Goal: Communication & Community: Answer question/provide support

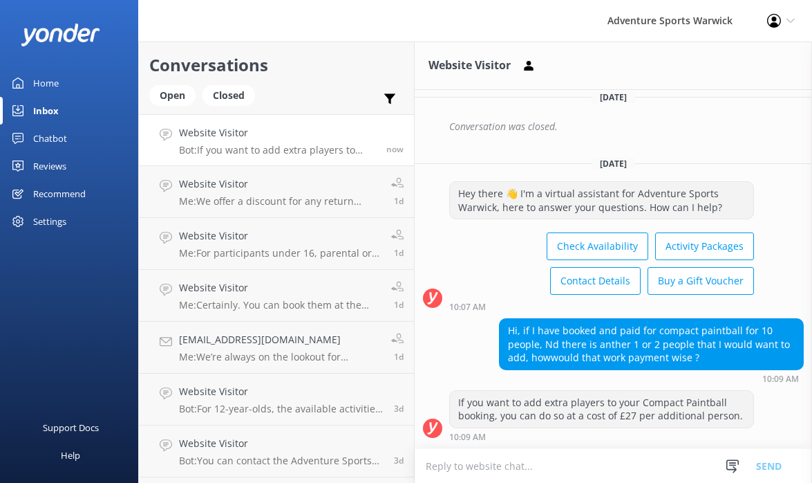
click at [772, 429] on div "[DATE] Hey there 👋 I'm a virtual assistant for Adventure Sports Warwick, here t…" at bounding box center [614, 269] width 398 height 358
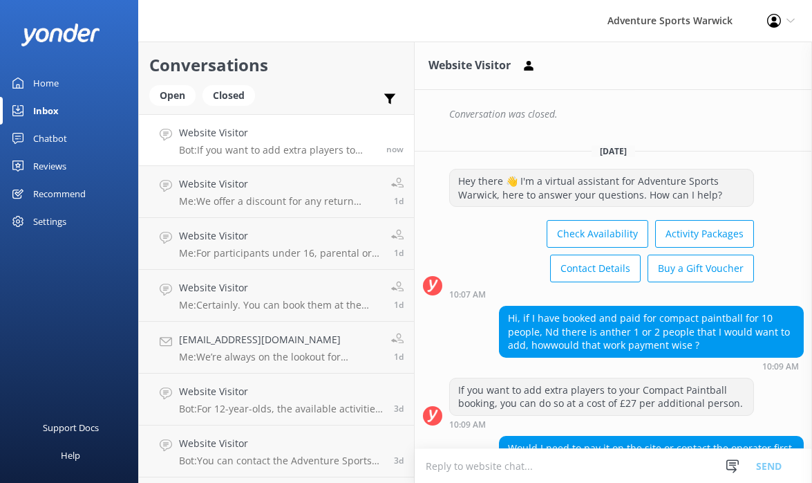
scroll to position [1068, 0]
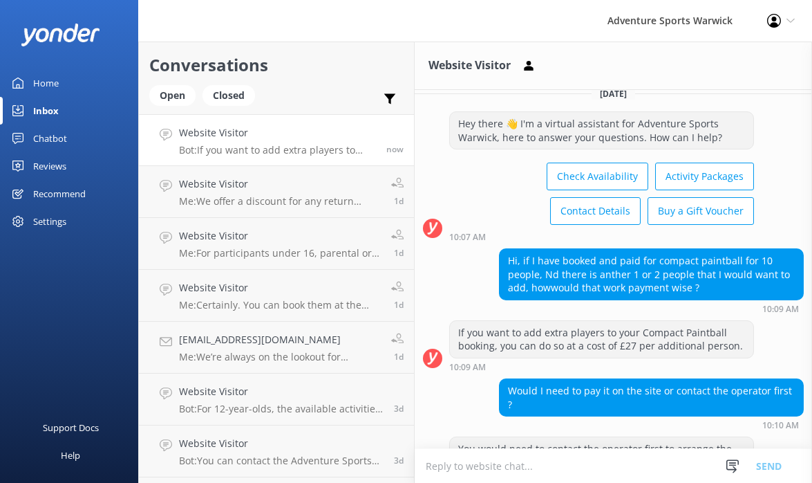
click at [474, 437] on div "You would need to contact the operator first to arrange the addition of extra p…" at bounding box center [602, 455] width 304 height 37
click at [472, 471] on textarea at bounding box center [614, 466] width 398 height 34
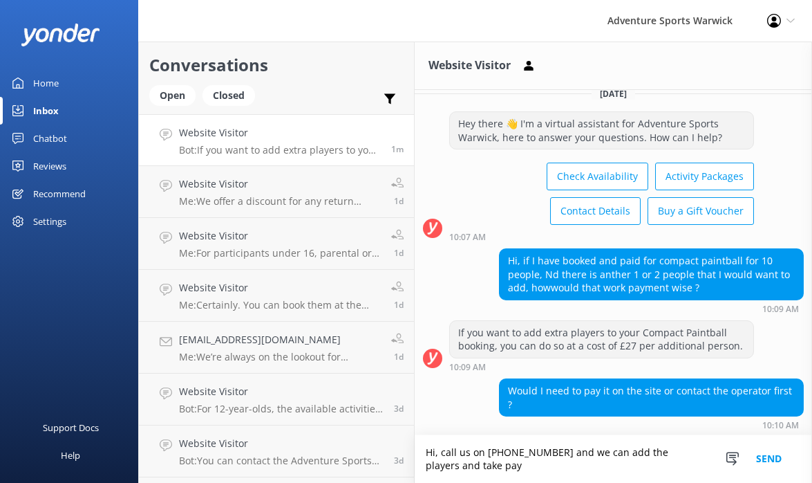
scroll to position [1114, 0]
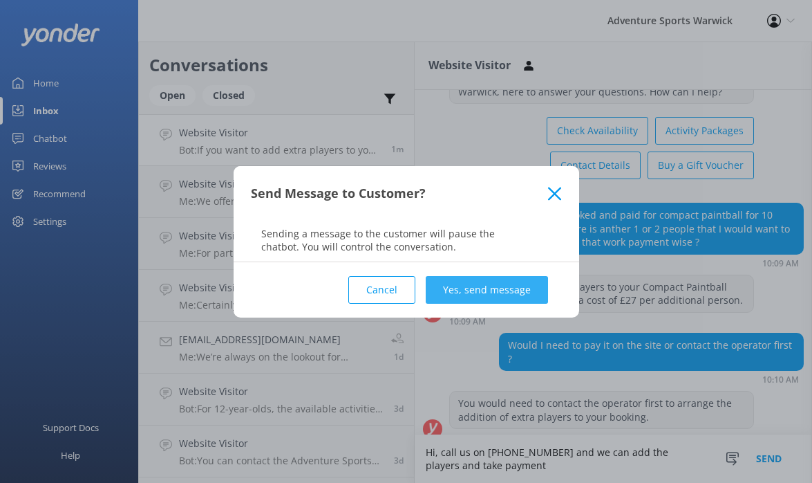
type textarea "Hi, call us on [PHONE_NUMBER] and we can add the players and take payment"
click at [481, 288] on button "Yes, send message" at bounding box center [487, 290] width 122 height 28
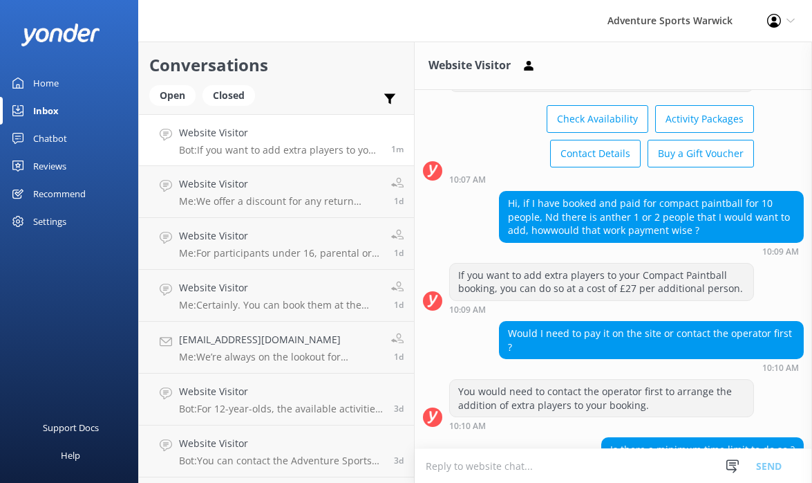
scroll to position [1216, 0]
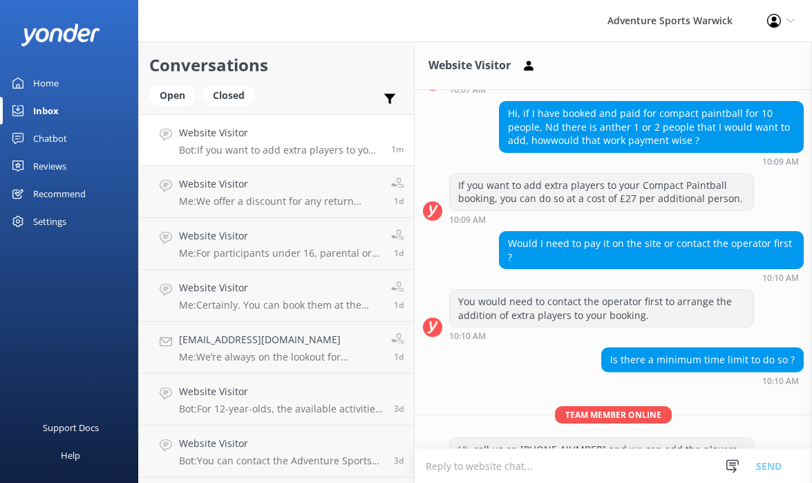
click at [469, 465] on textarea at bounding box center [614, 466] width 398 height 34
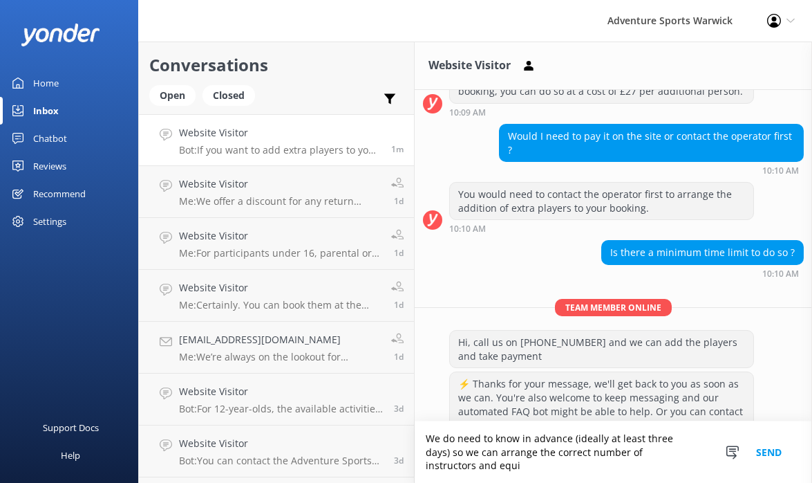
scroll to position [1336, 0]
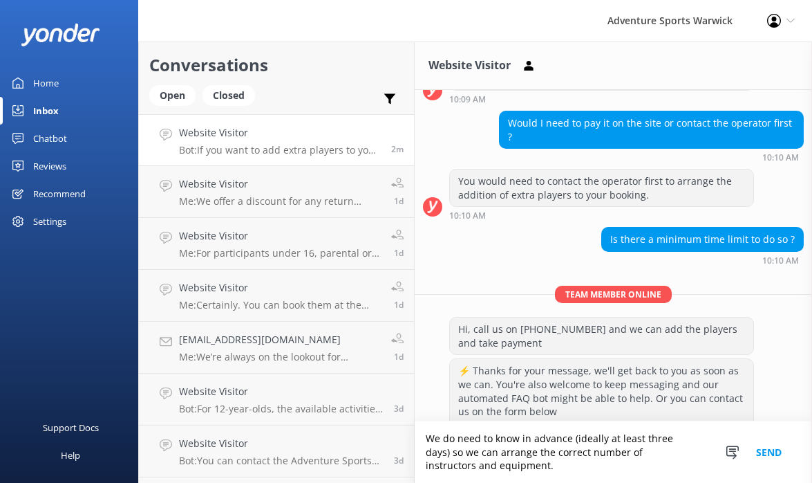
type textarea "We do need to know in advance (ideally at least three days) so we can arrange t…"
click at [769, 454] on button "Send" at bounding box center [769, 452] width 52 height 62
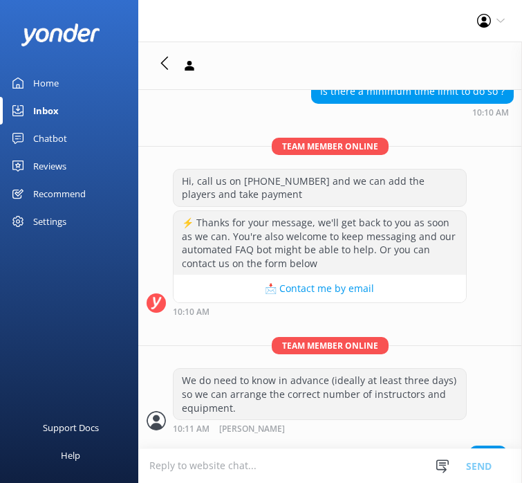
scroll to position [1, 0]
click at [263, 468] on textarea at bounding box center [330, 466] width 384 height 34
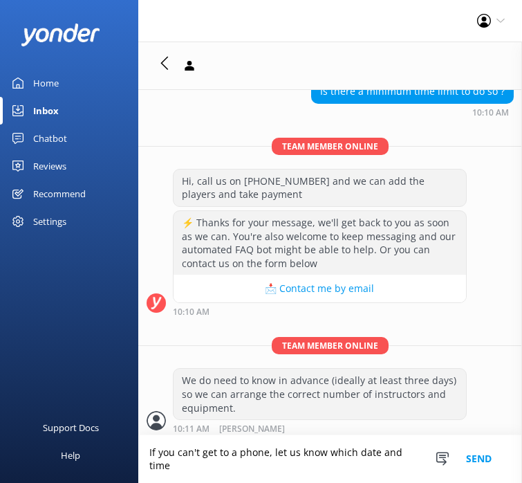
scroll to position [1511, 0]
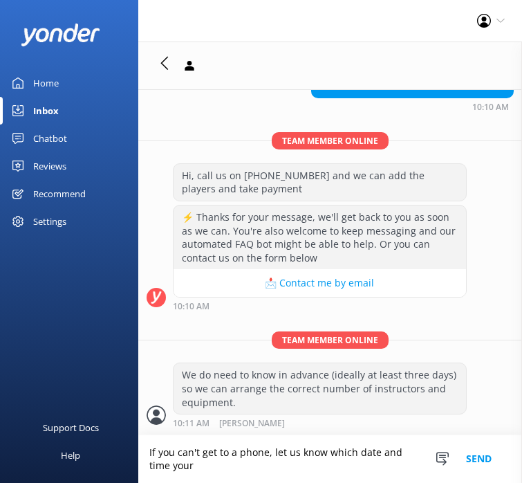
type textarea "If you can't get to a phone, let us know which date and time your"
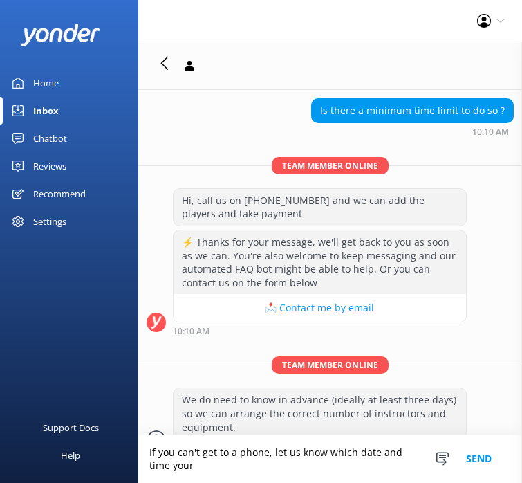
scroll to position [1536, 0]
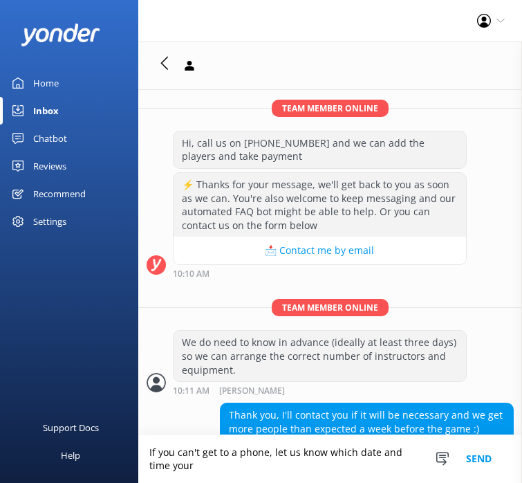
drag, startPoint x: 207, startPoint y: 469, endPoint x: 146, endPoint y: 451, distance: 63.6
click at [145, 451] on textarea "If you can't get to a phone, let us know which date and time your" at bounding box center [330, 459] width 384 height 48
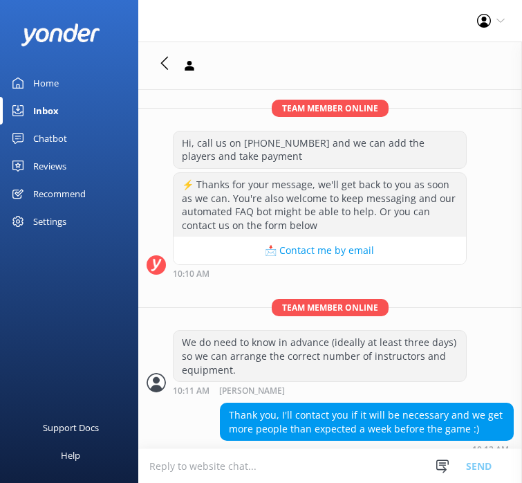
scroll to position [1523, 0]
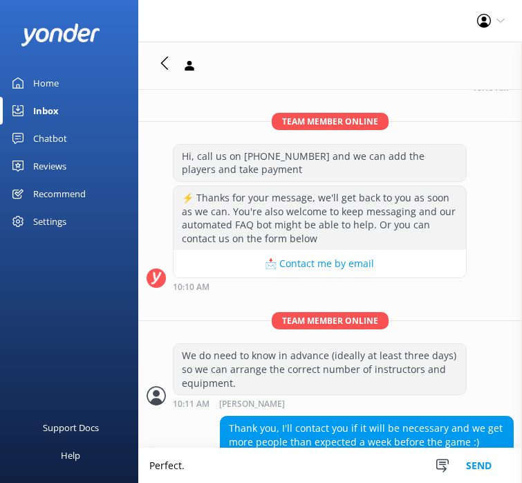
type textarea "Perfect."
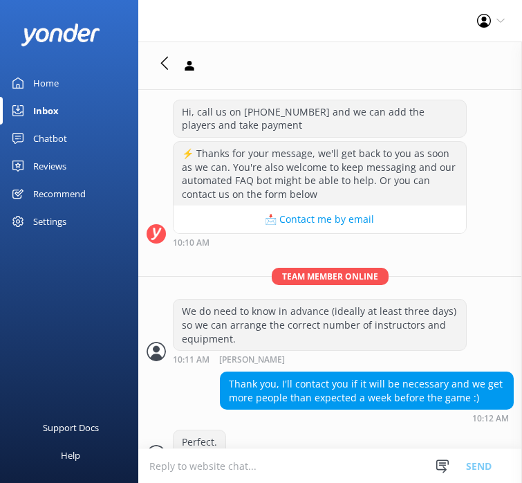
click at [52, 82] on div "Home" at bounding box center [46, 83] width 26 height 28
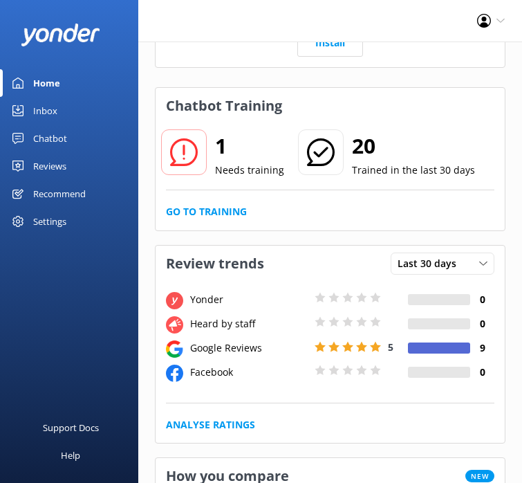
scroll to position [585, 0]
